Goal: Task Accomplishment & Management: Manage account settings

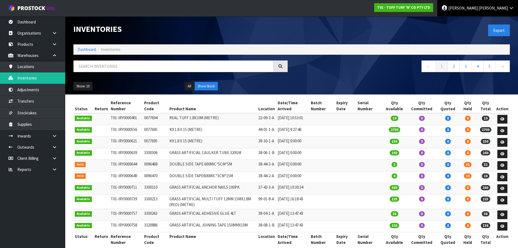
click at [503, 9] on span "Luff" at bounding box center [492, 7] width 29 height 5
click at [497, 21] on link "Logout" at bounding box center [496, 21] width 43 height 7
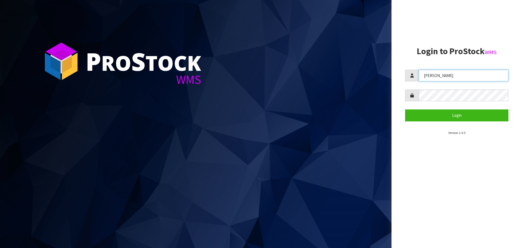
drag, startPoint x: 459, startPoint y: 77, endPoint x: 454, endPoint y: 77, distance: 4.9
click at [458, 77] on input "[PERSON_NAME]" at bounding box center [464, 76] width 90 height 12
type input "[PERSON_NAME]"
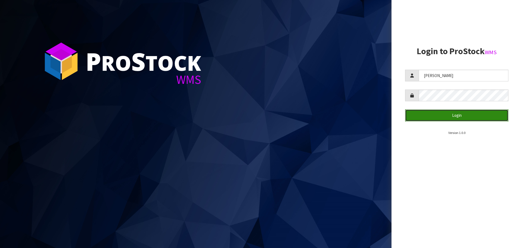
click at [453, 110] on button "Login" at bounding box center [456, 115] width 103 height 12
